Goal: Find specific page/section: Find specific page/section

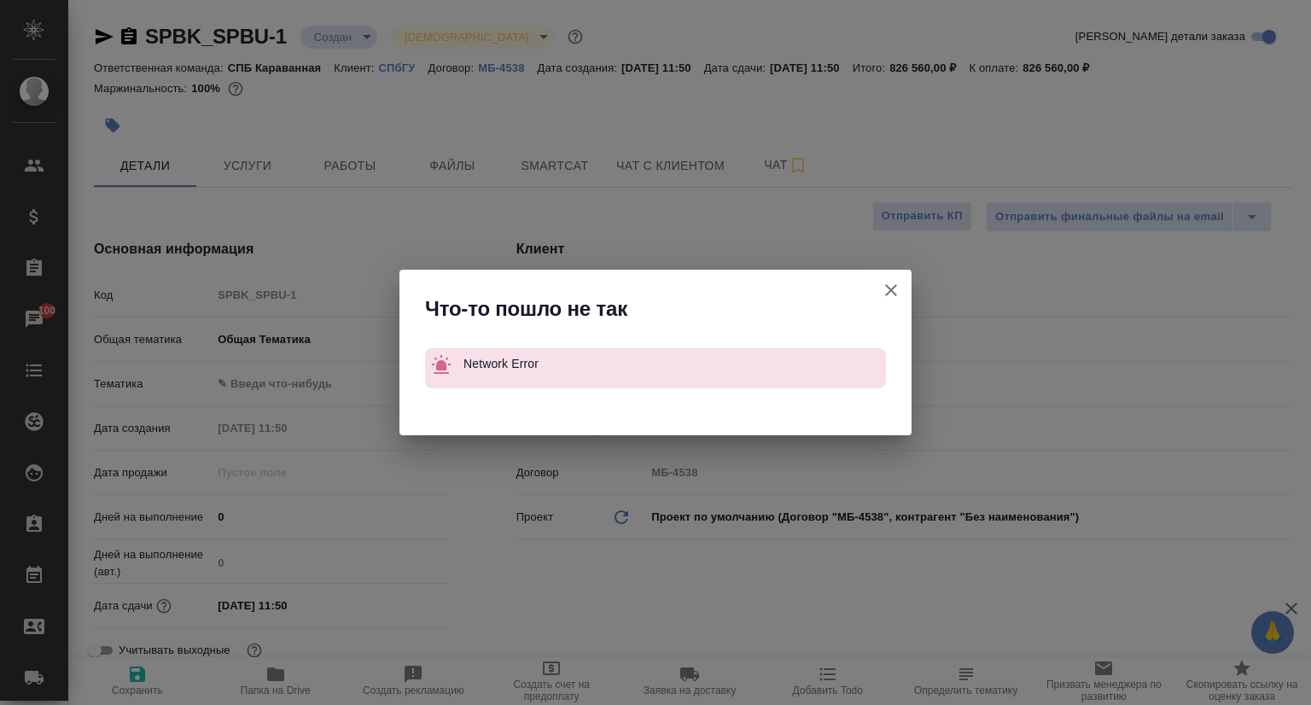
select select "RU"
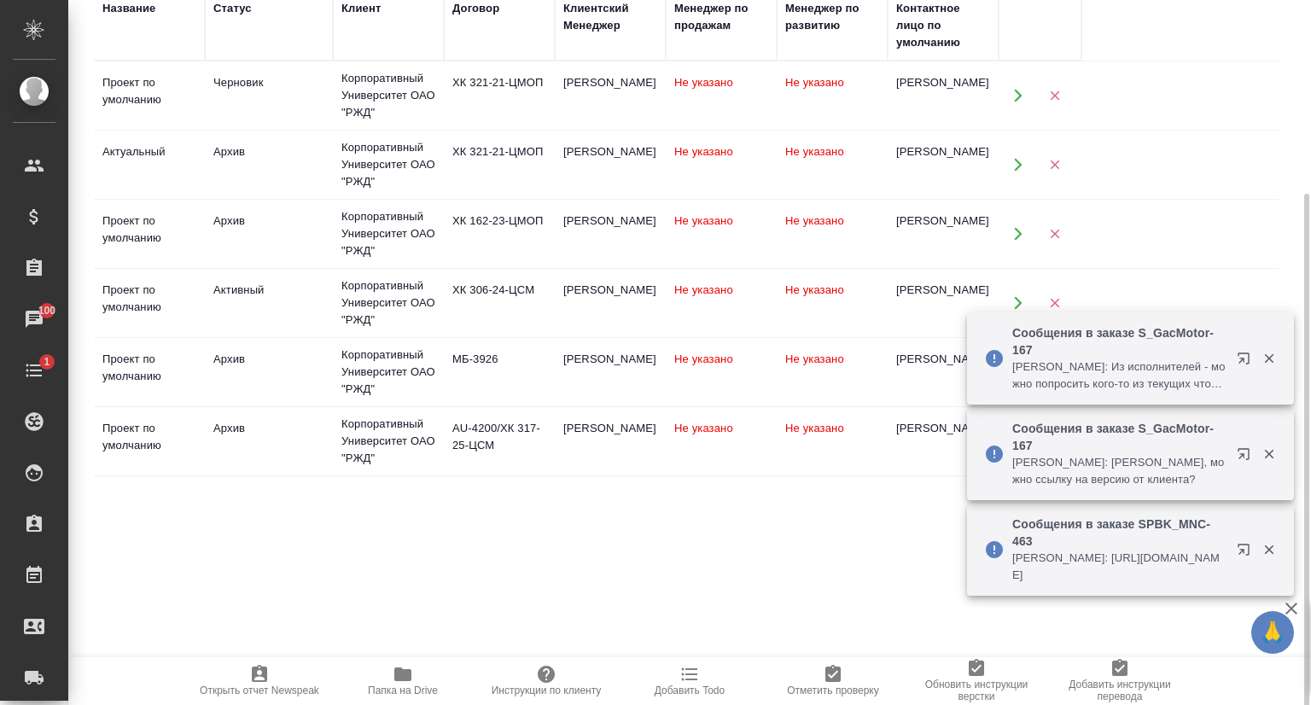
scroll to position [259, 0]
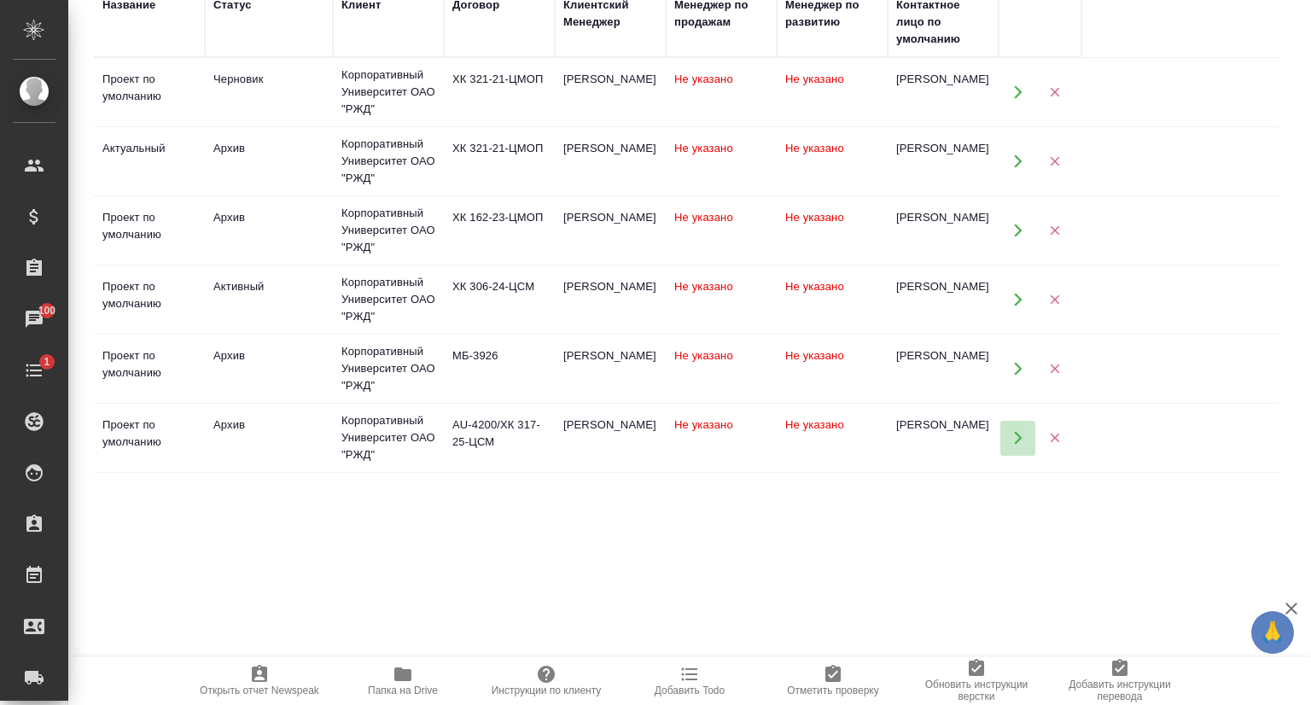
click at [1018, 438] on icon "button" at bounding box center [1018, 438] width 8 height 13
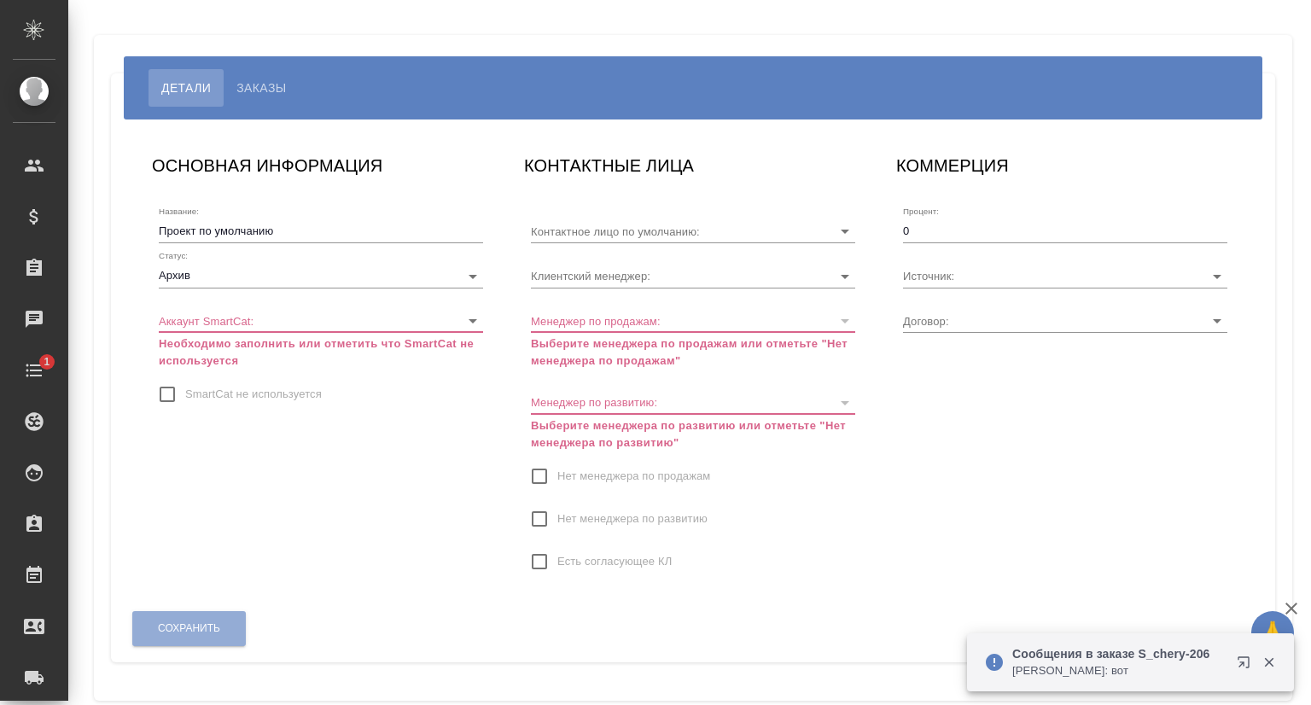
type input "[PERSON_NAME]"
type input "AU-4200/ХК 317-25-ЦСМ"
type input "Усманова Ольга"
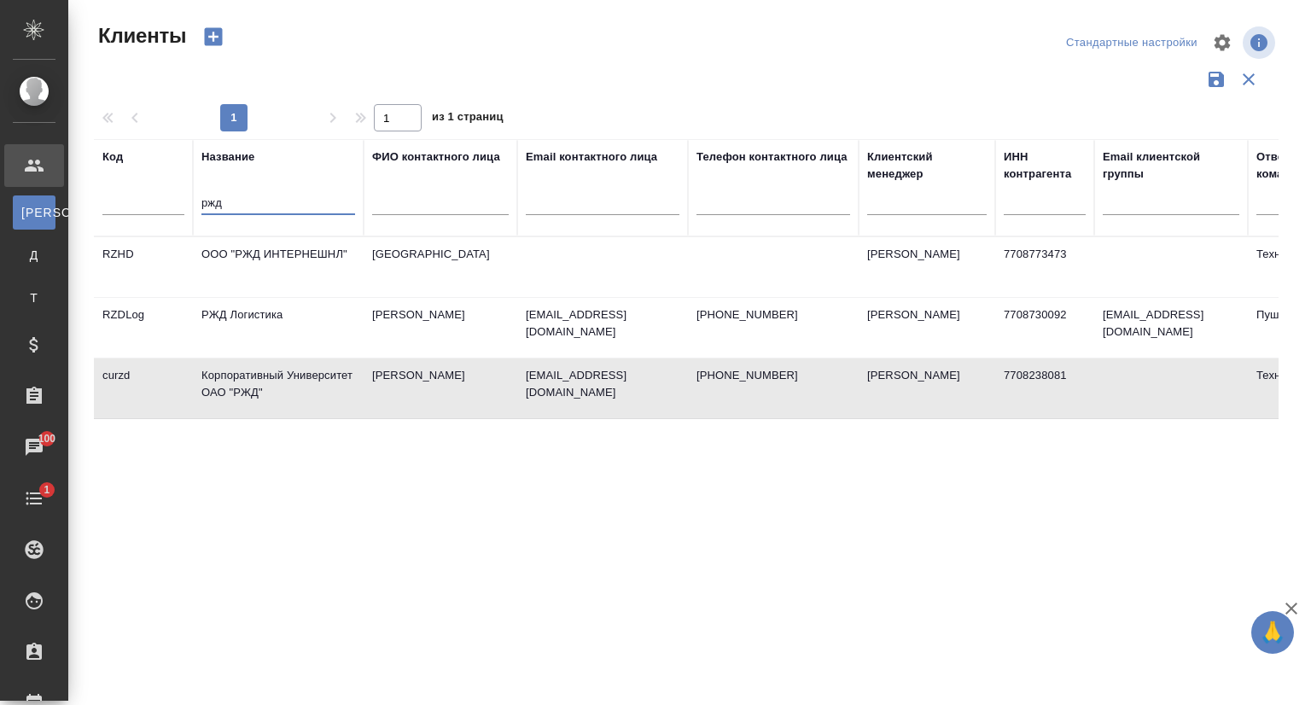
select select "RU"
click at [186, 212] on tr "Код Название ржд ФИО контактного лица Email контактного лица Телефон контактног…" at bounding box center [739, 187] width 1290 height 97
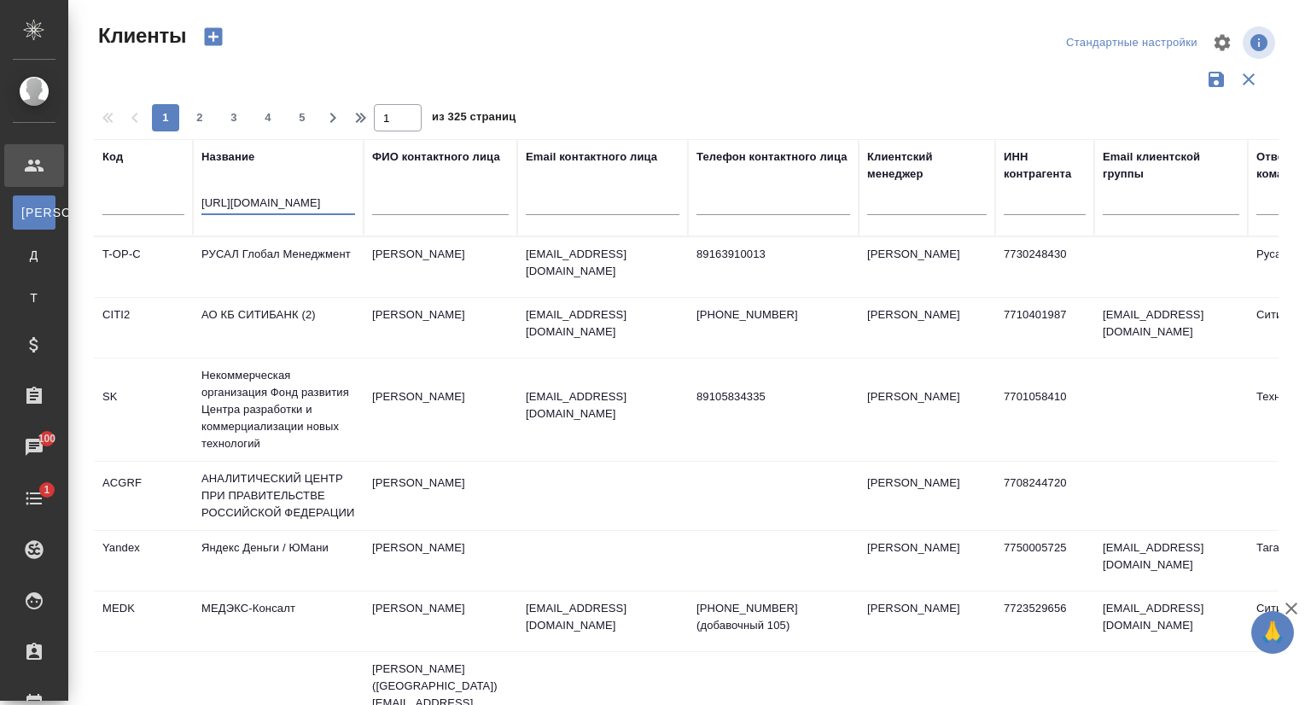
scroll to position [0, 161]
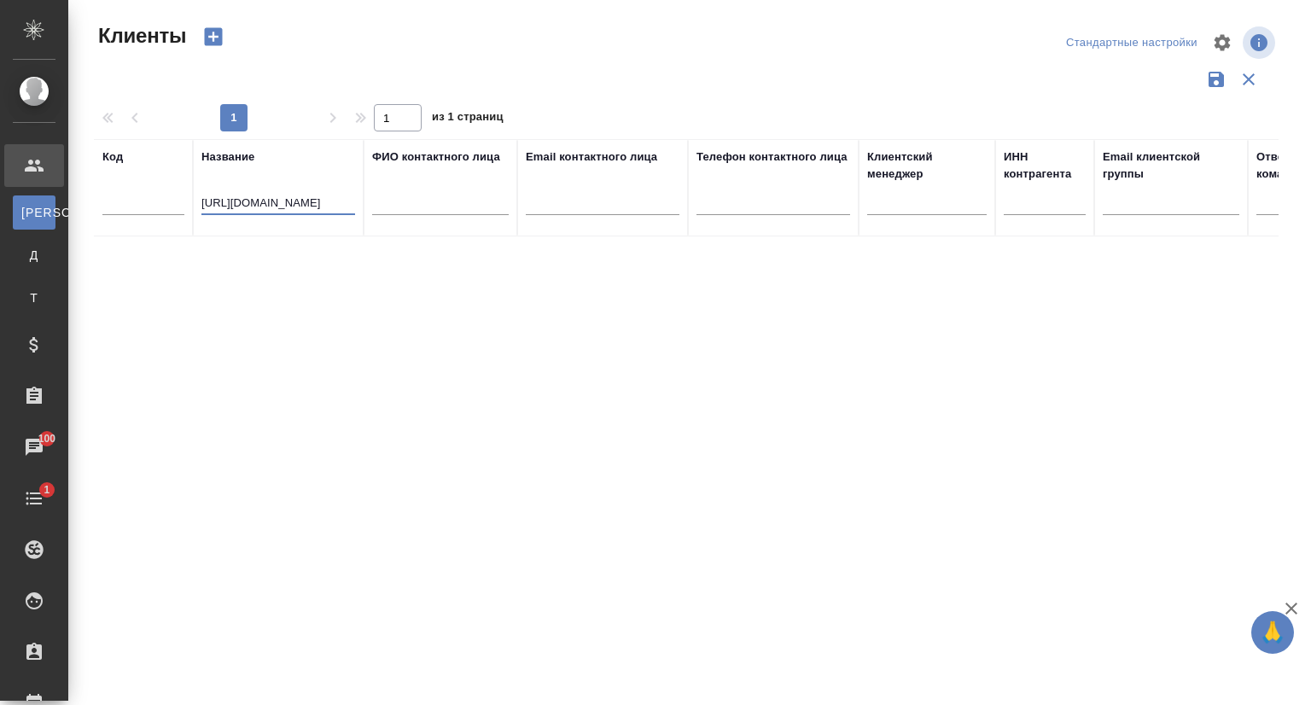
type input "https://tera.awatera.com/Project/6841a2d738bec83d9474c899/"
drag, startPoint x: 356, startPoint y: 200, endPoint x: 178, endPoint y: 202, distance: 177.5
click at [182, 203] on tr "Код Название https://tera.awatera.com/Project/6841a2d738bec83d9474c899/ ФИО кон…" at bounding box center [739, 187] width 1290 height 97
click at [300, 196] on input "https://tera.awatera.com/Project/6841a2d738bec83d9474c899/" at bounding box center [278, 204] width 154 height 21
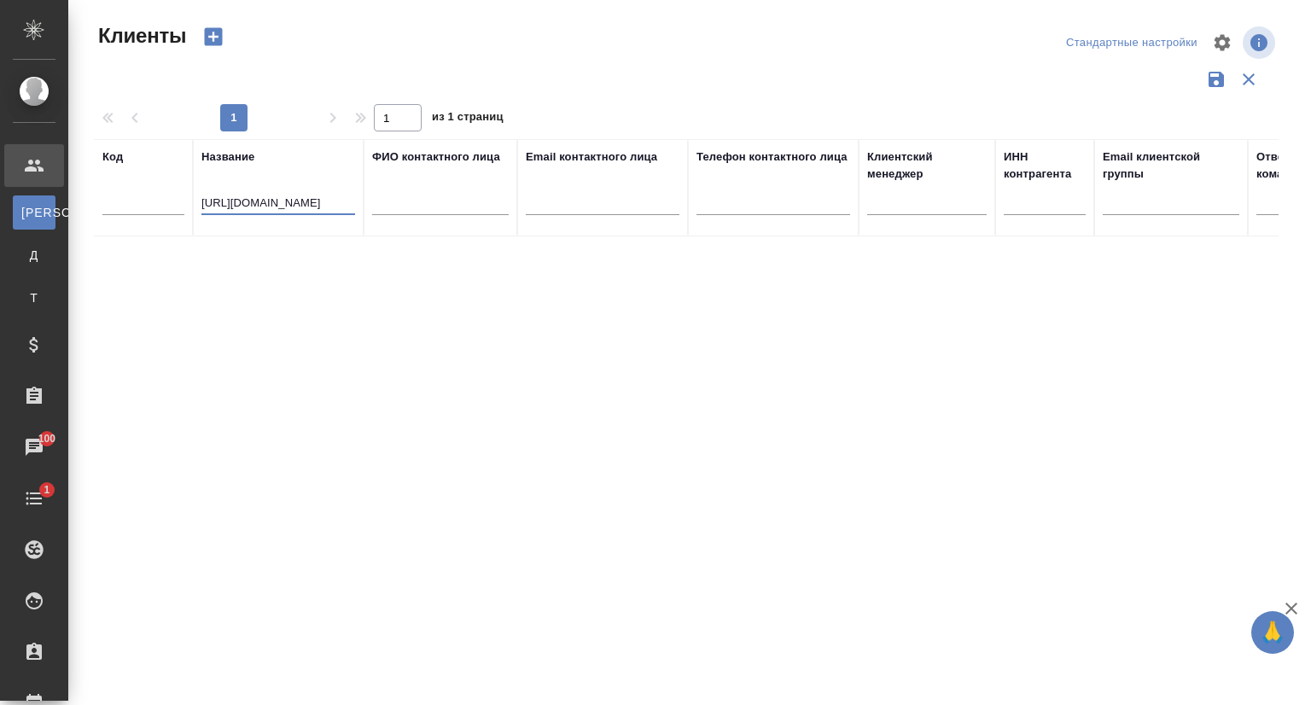
click at [312, 213] on input "https://tera.awatera.com/Project/6841a2d738bec83d9474c899/" at bounding box center [278, 204] width 154 height 21
click at [314, 210] on input "https://tera.awatera.com/Project/6841a2d738bec83d9474c899/" at bounding box center [278, 204] width 154 height 21
click at [314, 209] on input "https://tera.awatera.com/Project/6841a2d738bec83d9474c899/" at bounding box center [278, 204] width 154 height 21
click at [315, 209] on input "https://tera.awatera.com/Project/6841a2d738bec83d9474c899/" at bounding box center [278, 204] width 154 height 21
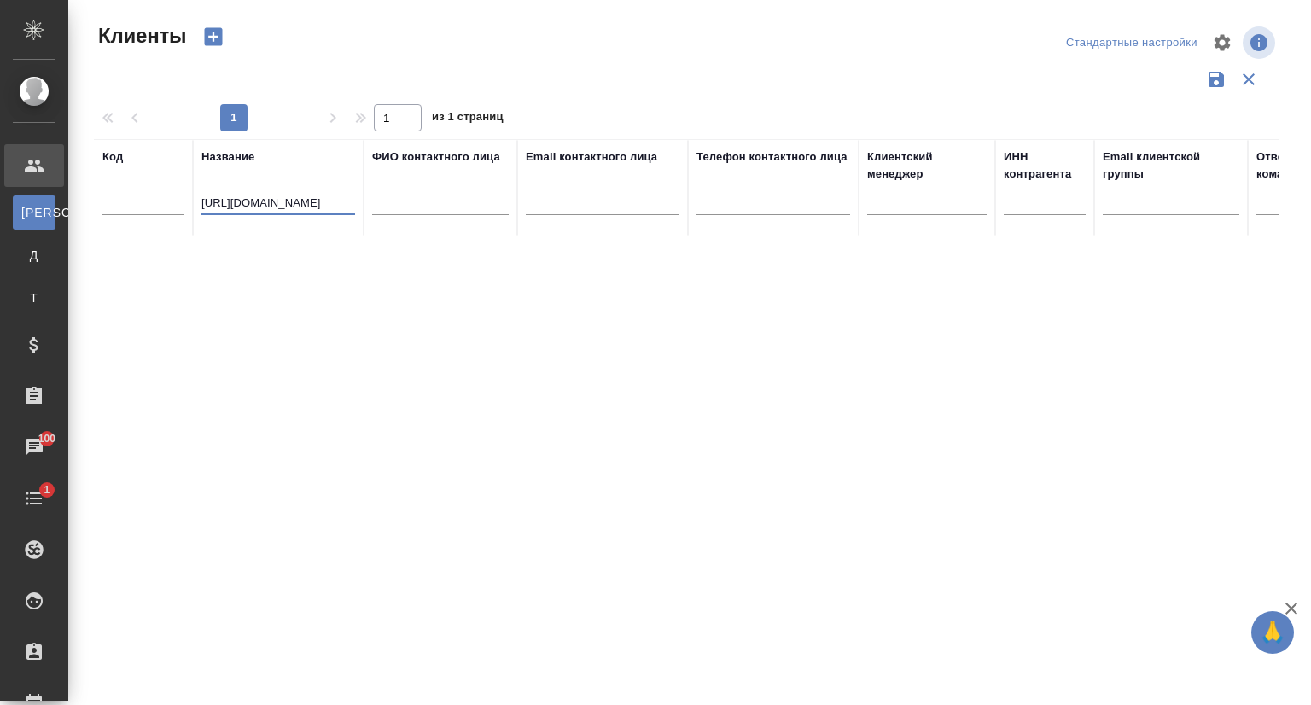
click at [316, 209] on input "https://tera.awatera.com/Project/6841a2d738bec83d9474c899/" at bounding box center [278, 204] width 154 height 21
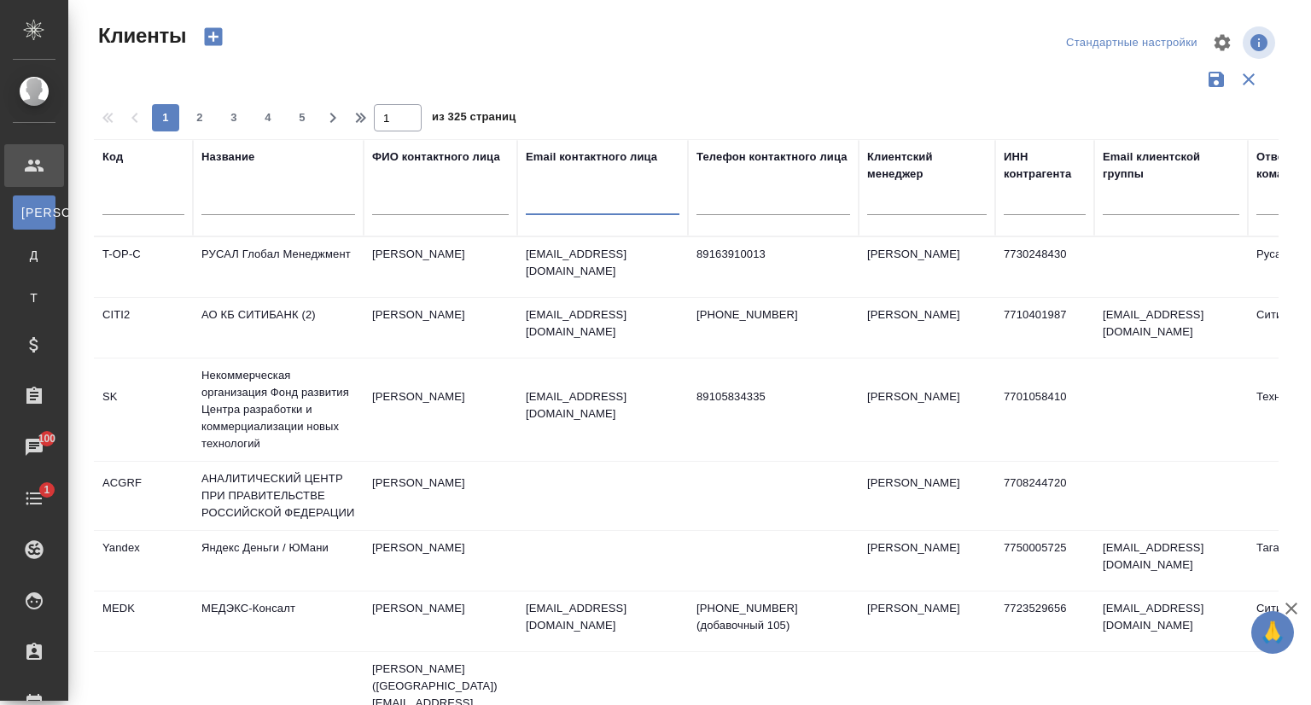
click at [546, 200] on input "text" at bounding box center [603, 204] width 154 height 21
paste input "kseniia.popova@verba.legal"
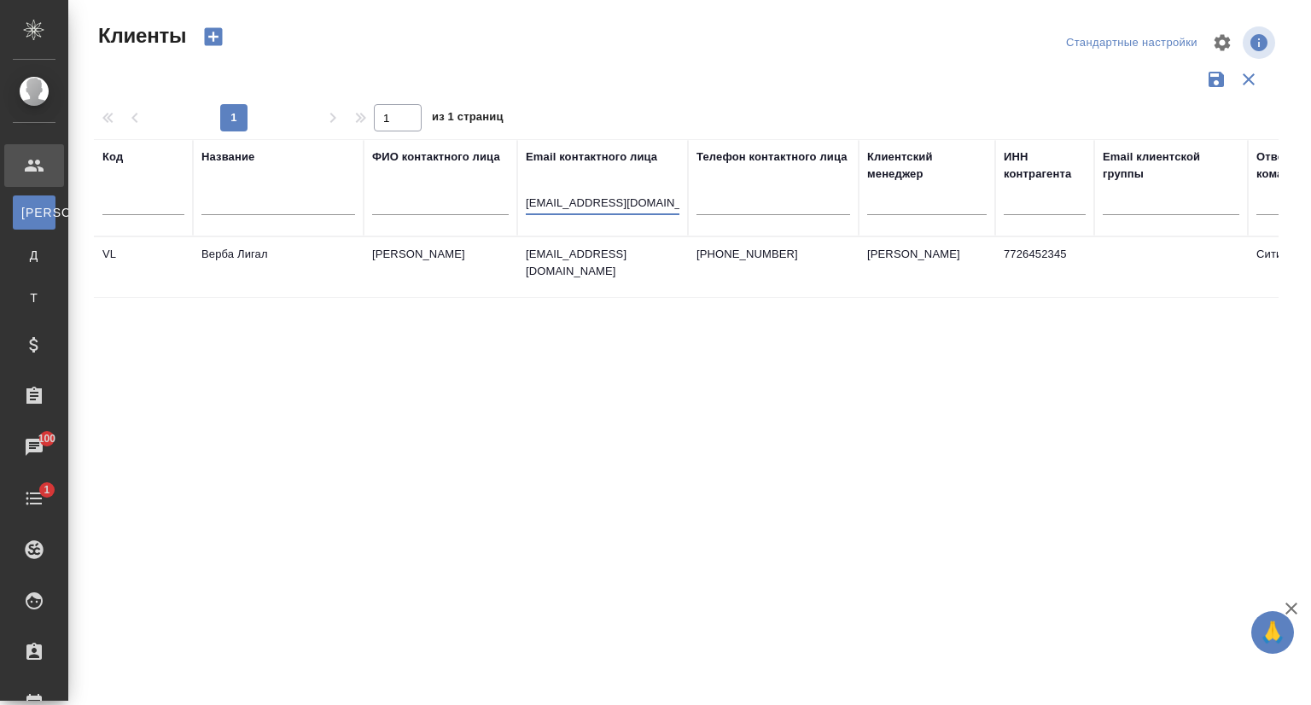
type input "kseniia.popova@verba.legal"
click at [292, 262] on td "Верба Лигал" at bounding box center [278, 267] width 171 height 60
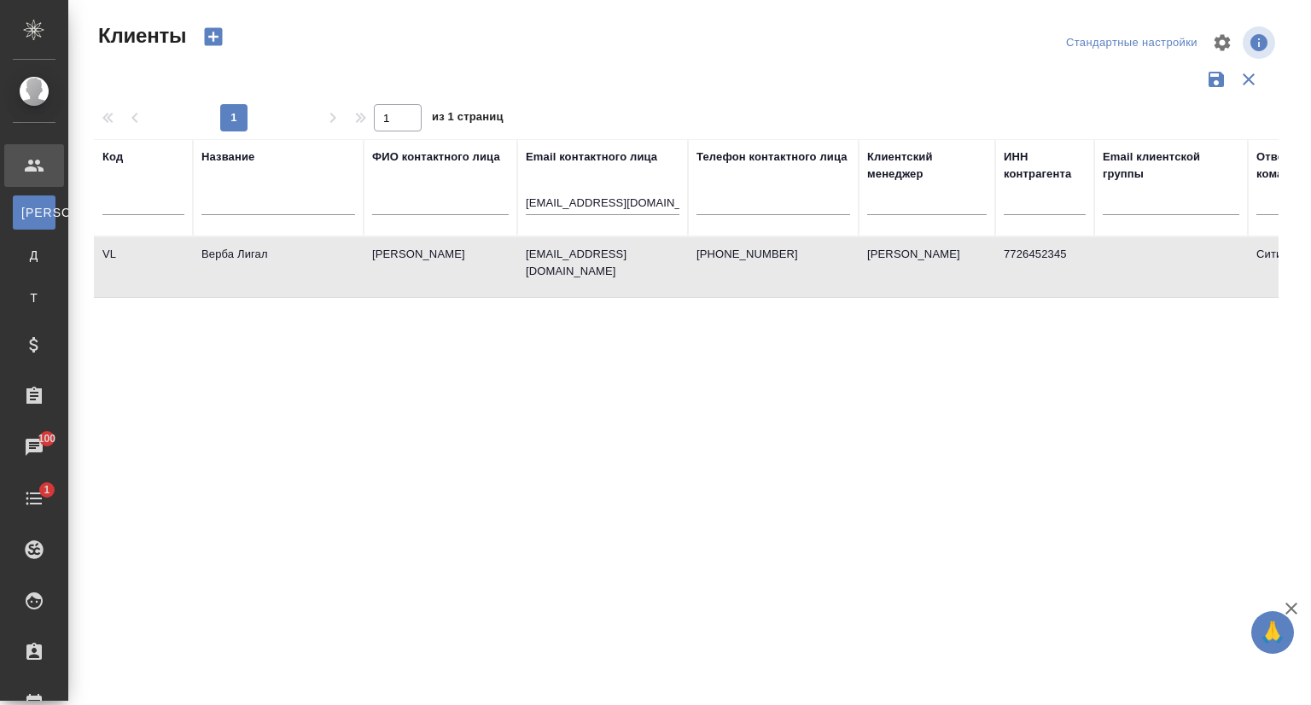
click at [292, 262] on td "Верба Лигал" at bounding box center [278, 267] width 171 height 60
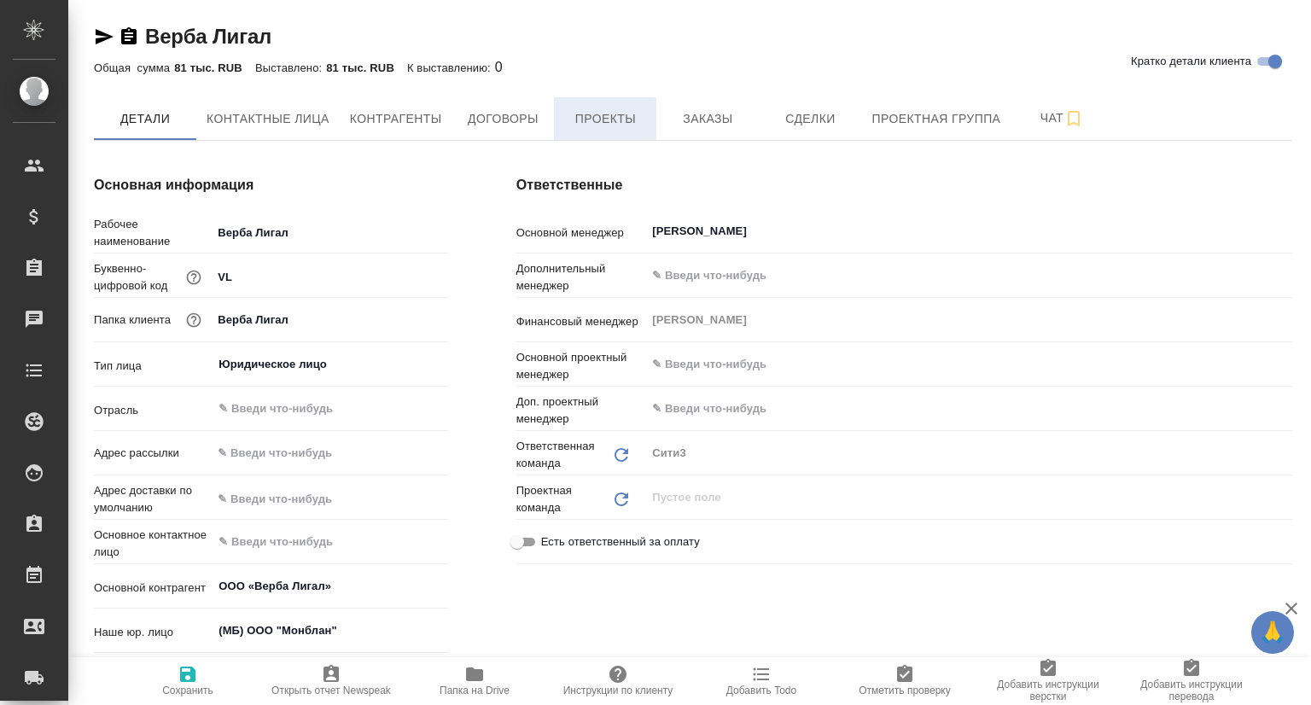
type textarea "x"
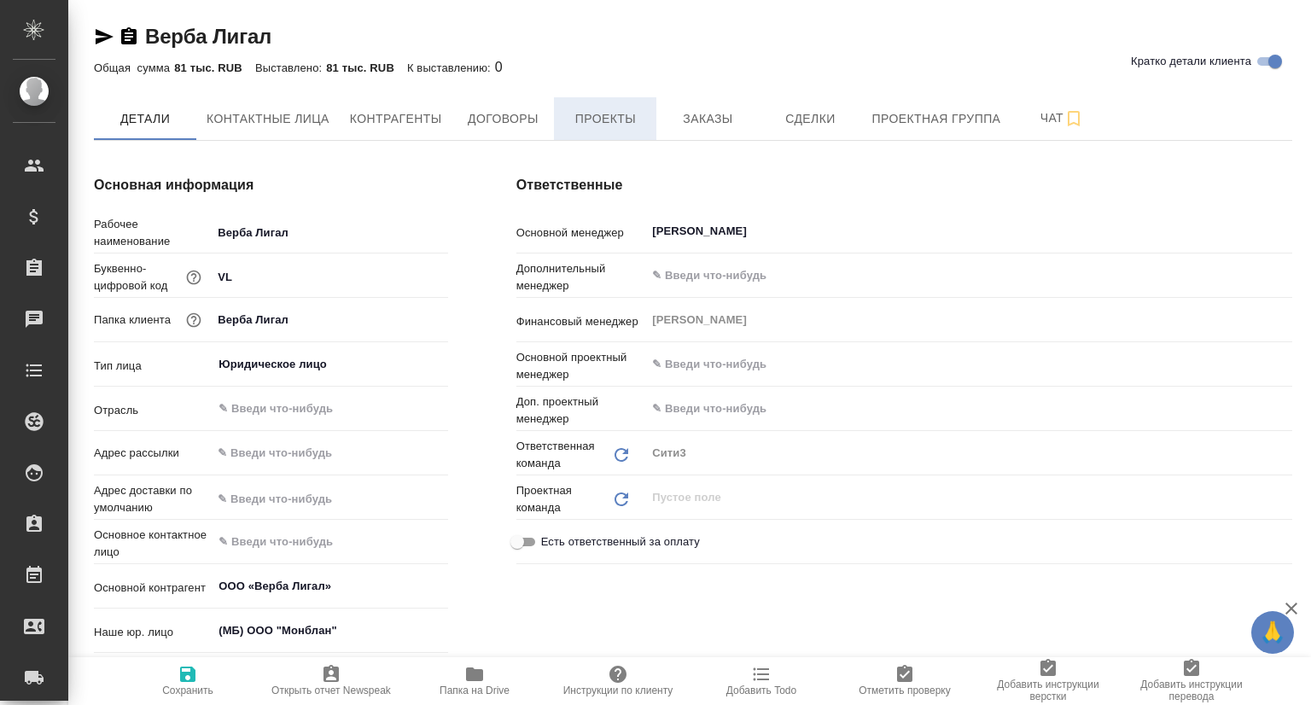
type textarea "x"
click at [579, 111] on span "Проекты" at bounding box center [605, 118] width 82 height 21
type textarea "x"
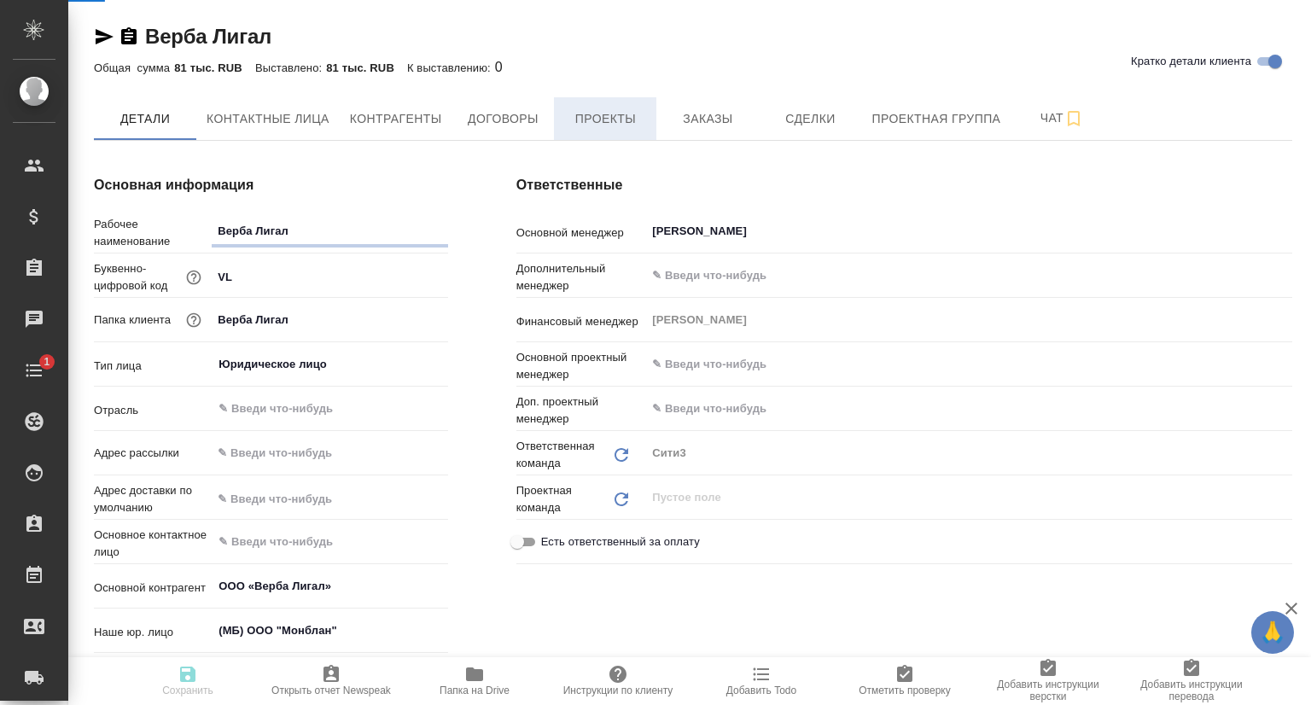
type textarea "x"
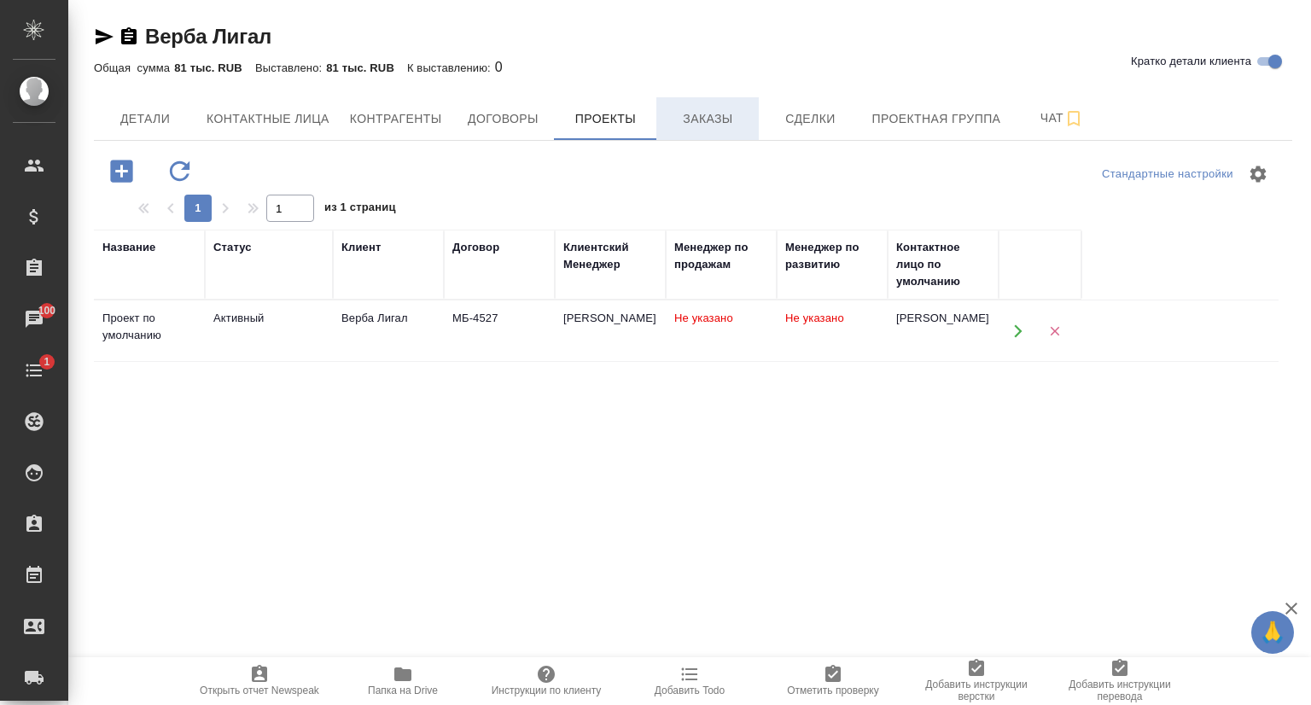
click at [713, 122] on span "Заказы" at bounding box center [708, 118] width 82 height 21
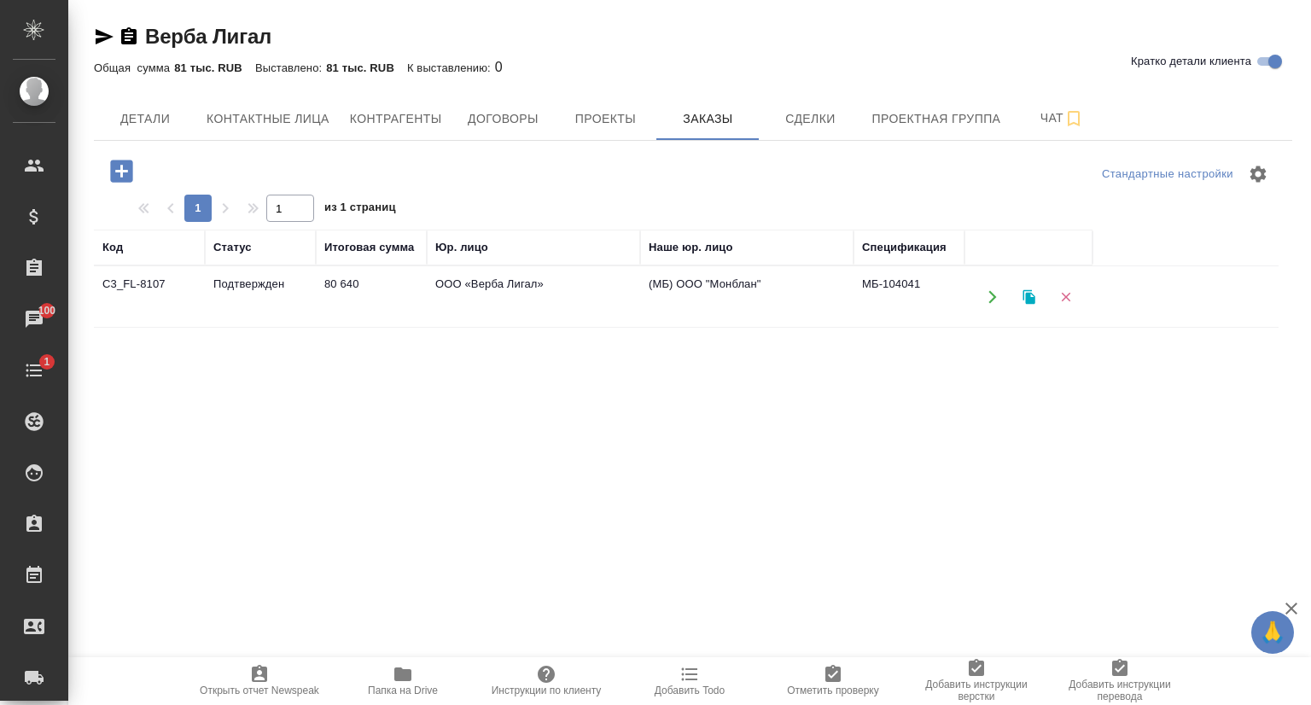
click at [222, 288] on td "Подтвержден" at bounding box center [260, 297] width 111 height 60
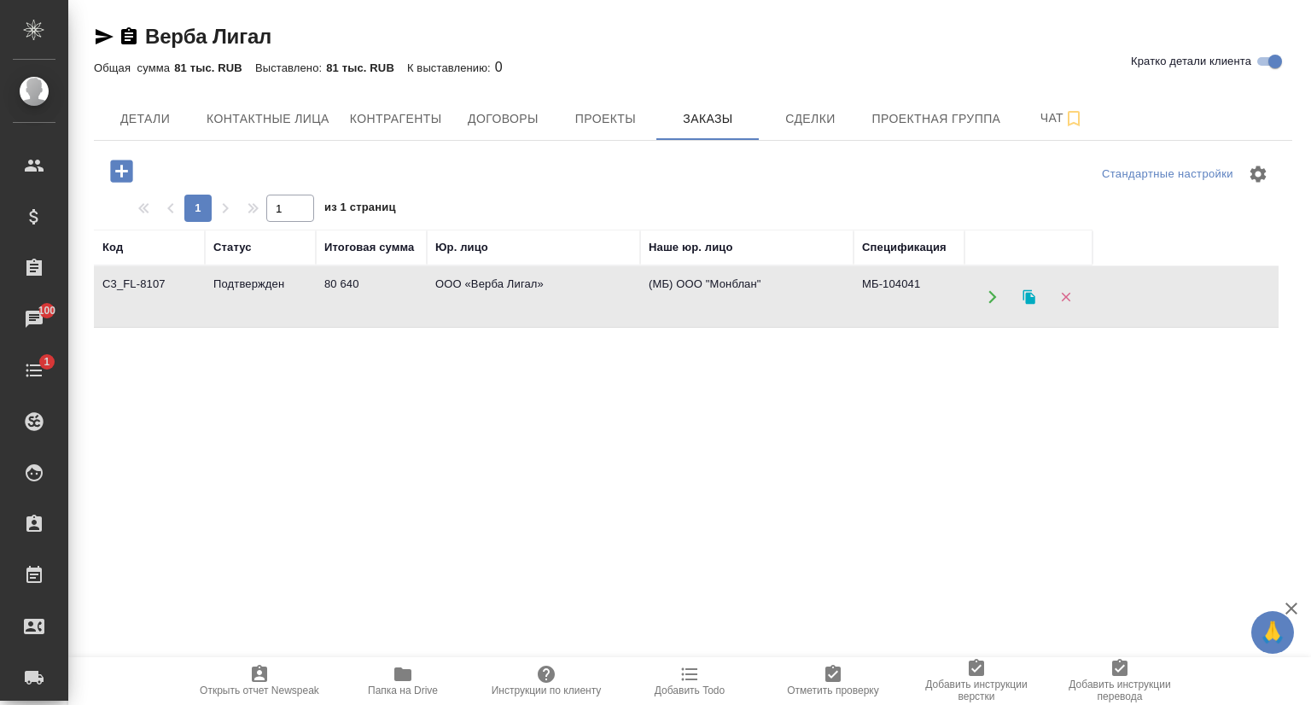
click at [222, 288] on td "Подтвержден" at bounding box center [260, 297] width 111 height 60
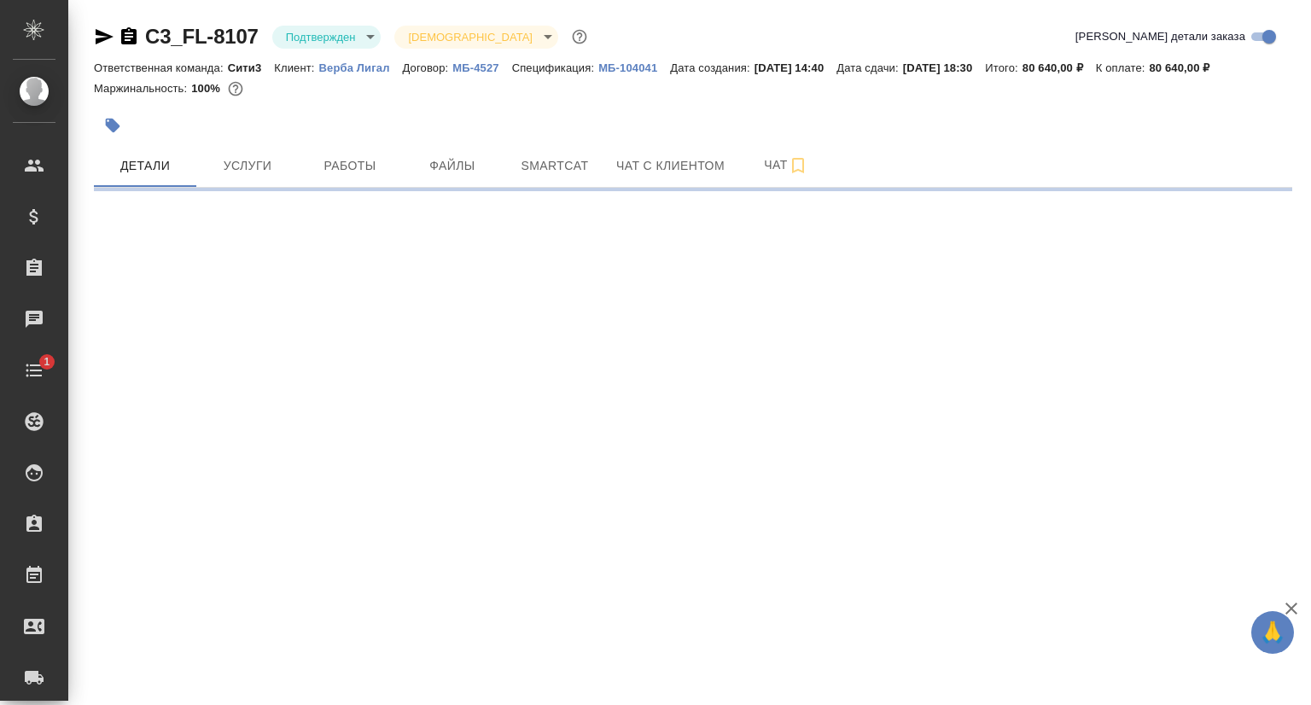
select select "RU"
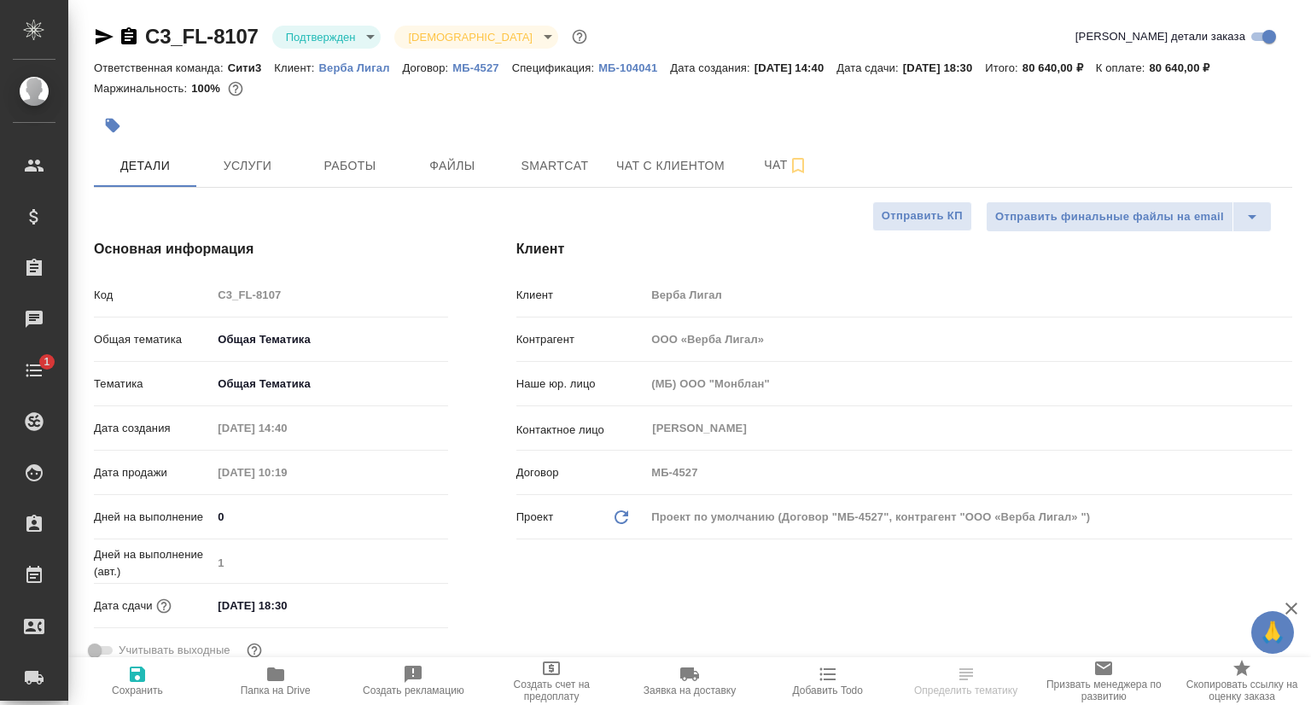
type textarea "x"
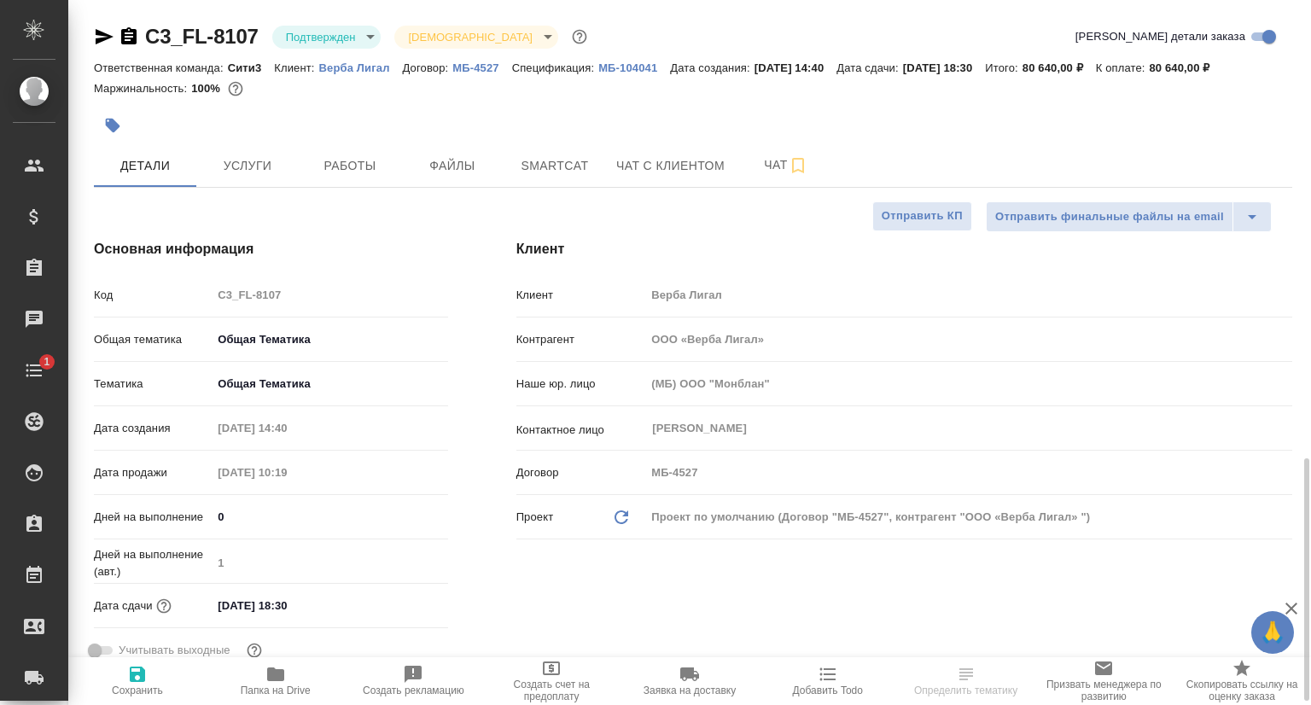
type textarea "x"
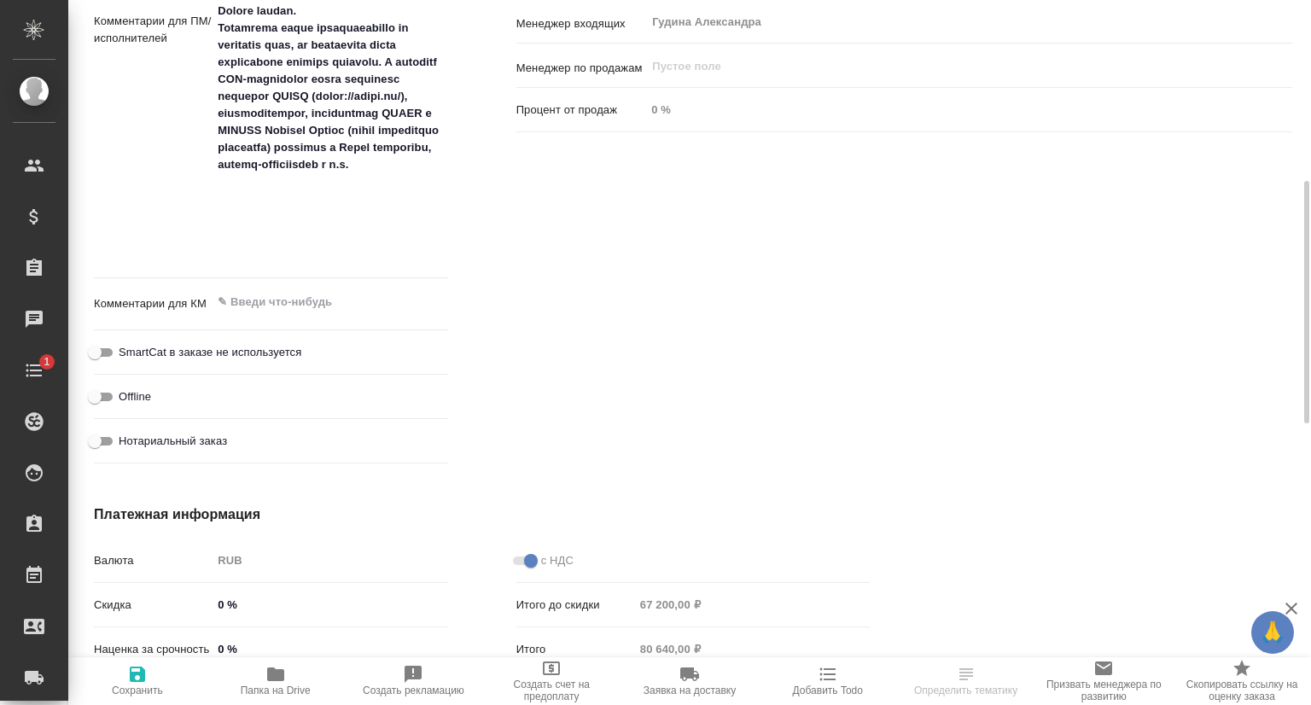
scroll to position [939, 0]
